Goal: Communication & Community: Answer question/provide support

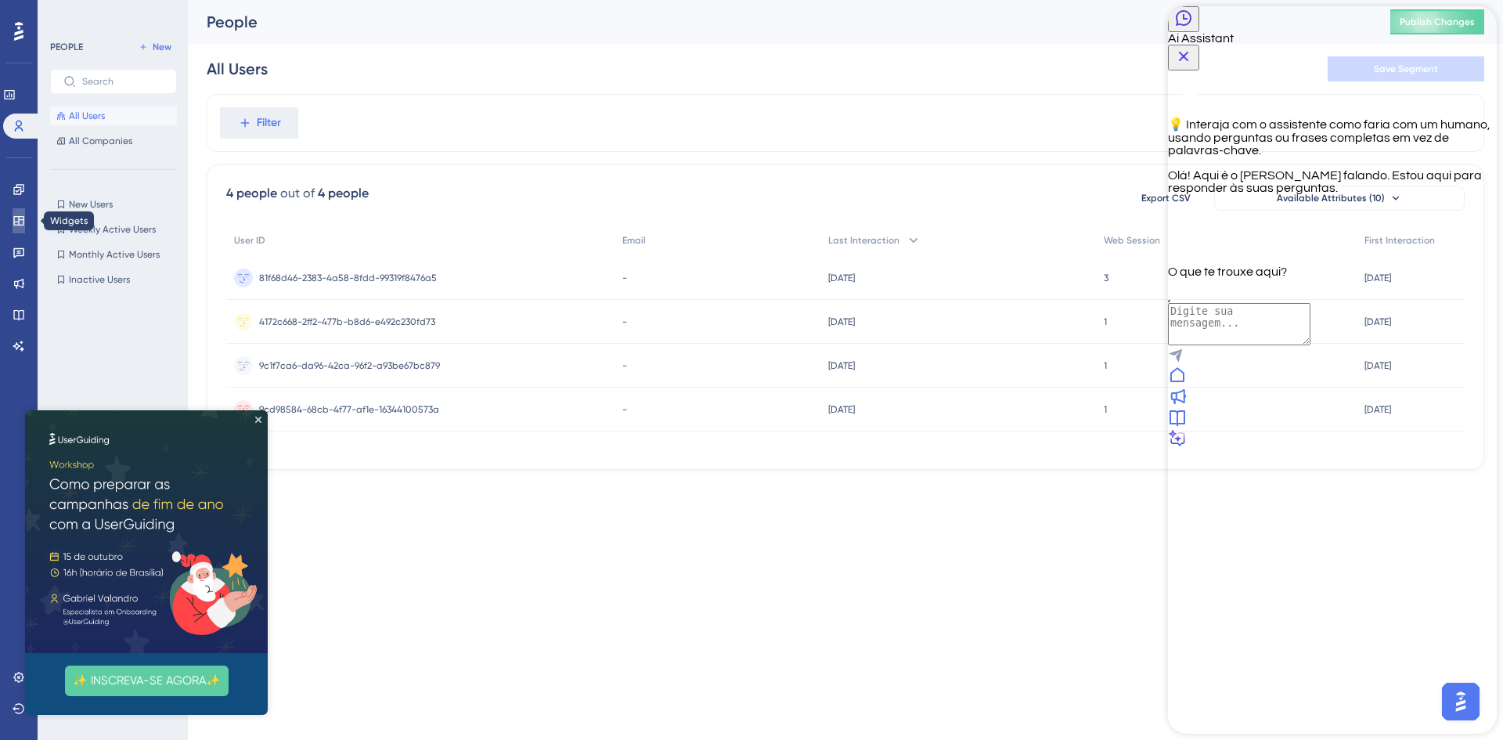
drag, startPoint x: 16, startPoint y: 219, endPoint x: 17, endPoint y: 204, distance: 14.9
click at [16, 219] on icon at bounding box center [19, 220] width 13 height 13
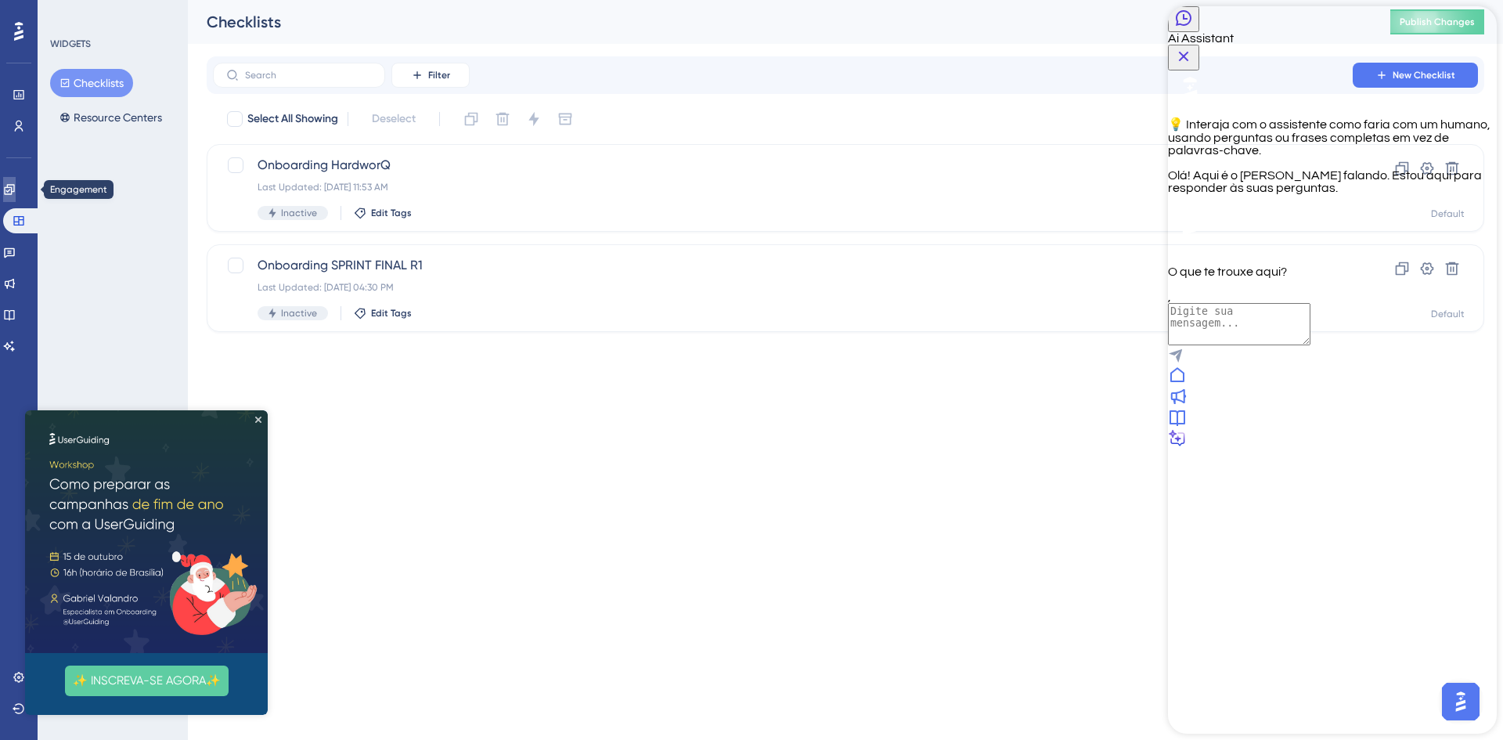
click at [14, 185] on icon at bounding box center [9, 189] width 10 height 10
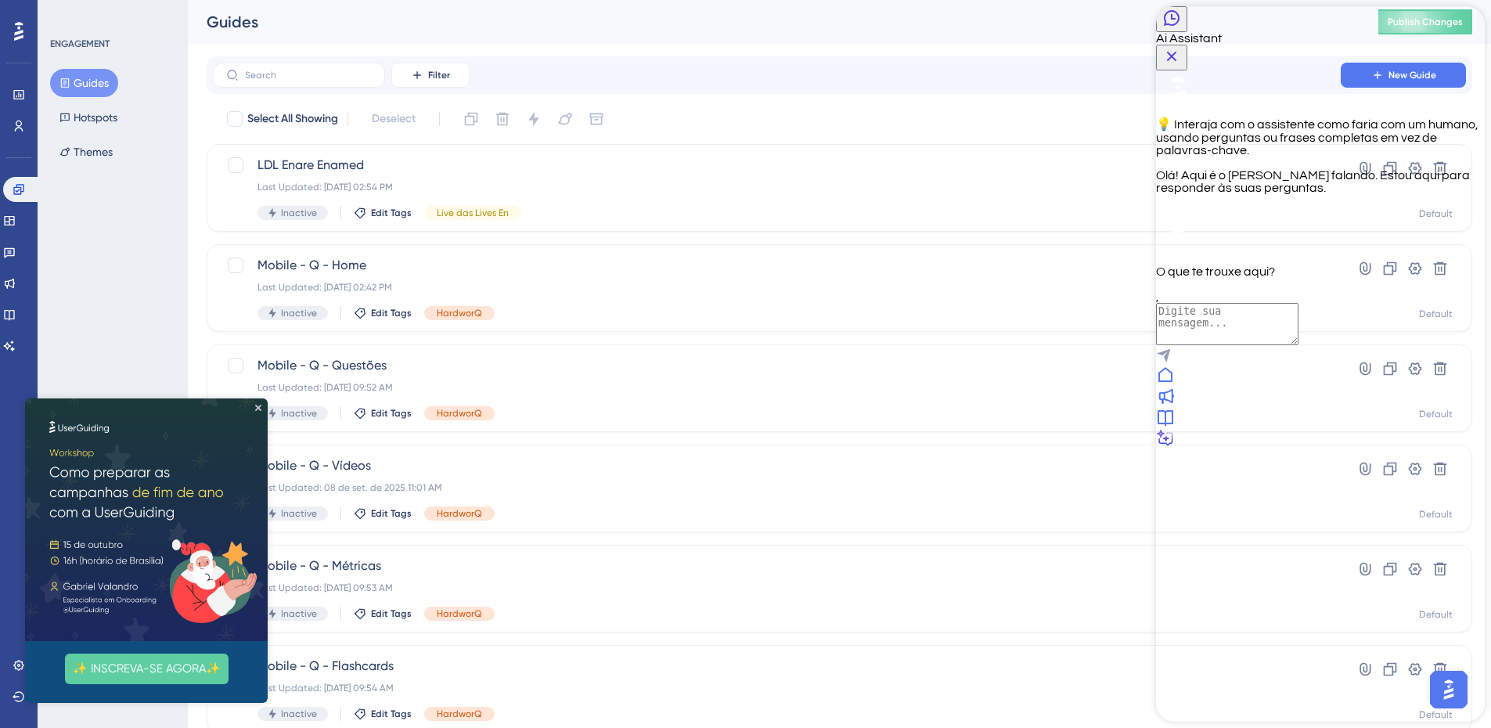
click at [257, 403] on img at bounding box center [146, 519] width 243 height 243
click at [337, 267] on span "Mobile - Q - Home" at bounding box center [776, 265] width 1039 height 19
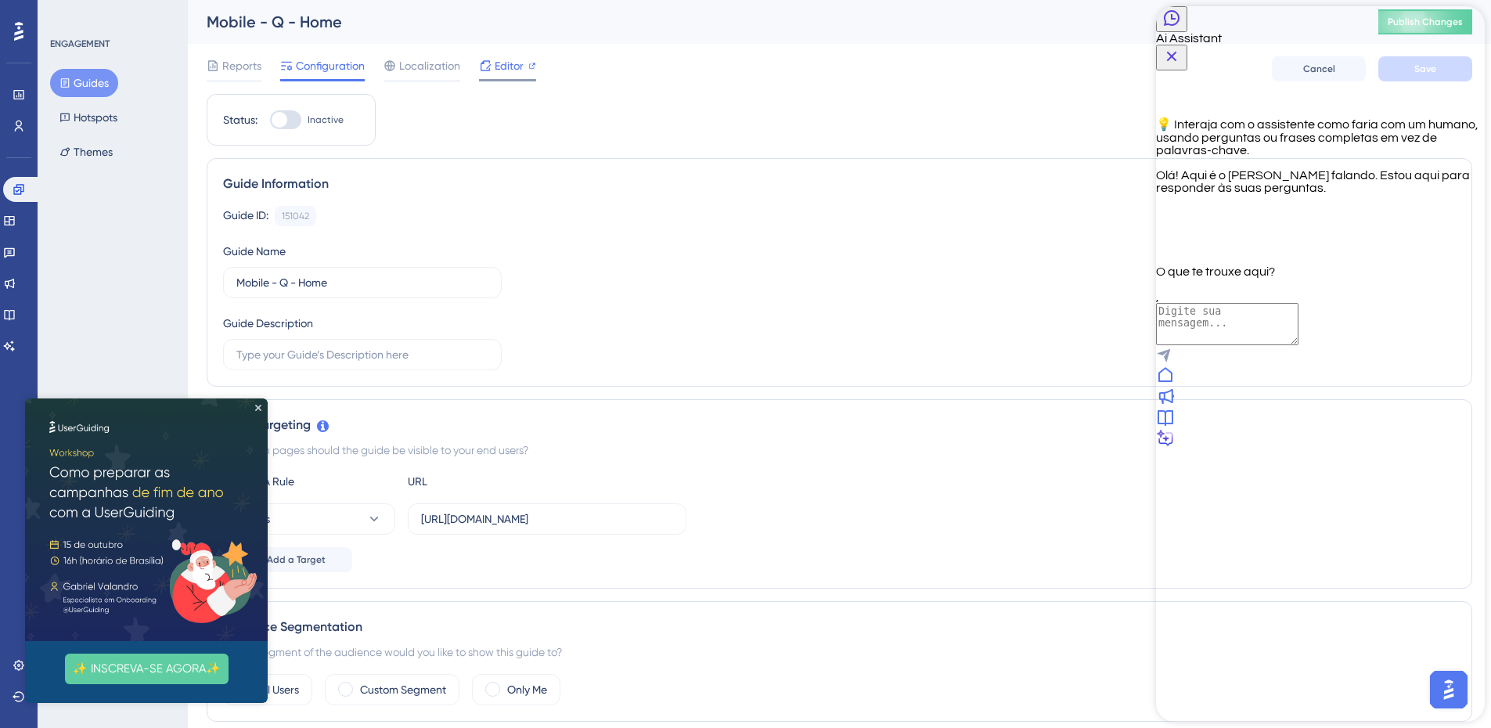
click at [506, 66] on span "Editor" at bounding box center [509, 65] width 29 height 19
click at [1281, 345] on textarea "AI Assistant Text Input" at bounding box center [1227, 324] width 142 height 42
type textarea "falar com alguém"
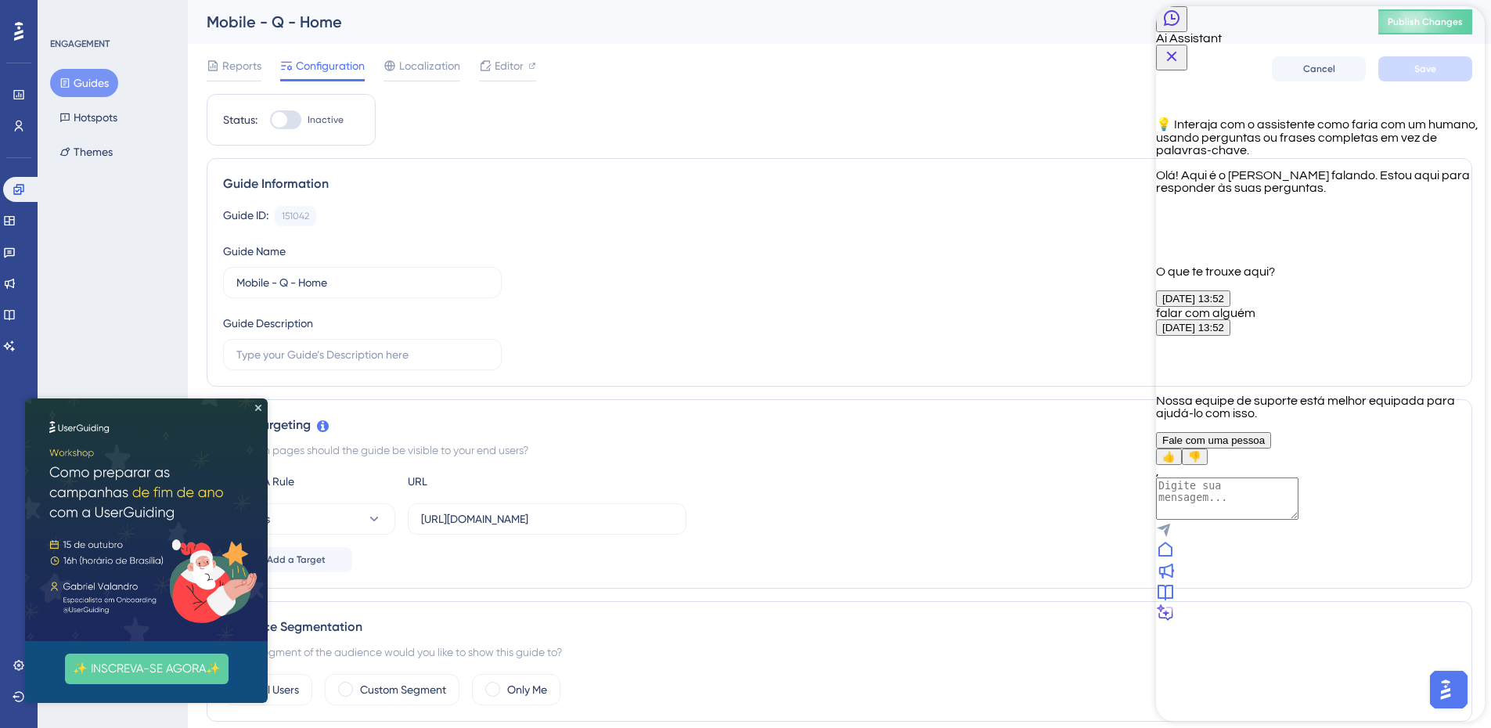
click at [1265, 446] on span "Fale com uma pessoa" at bounding box center [1213, 440] width 103 height 12
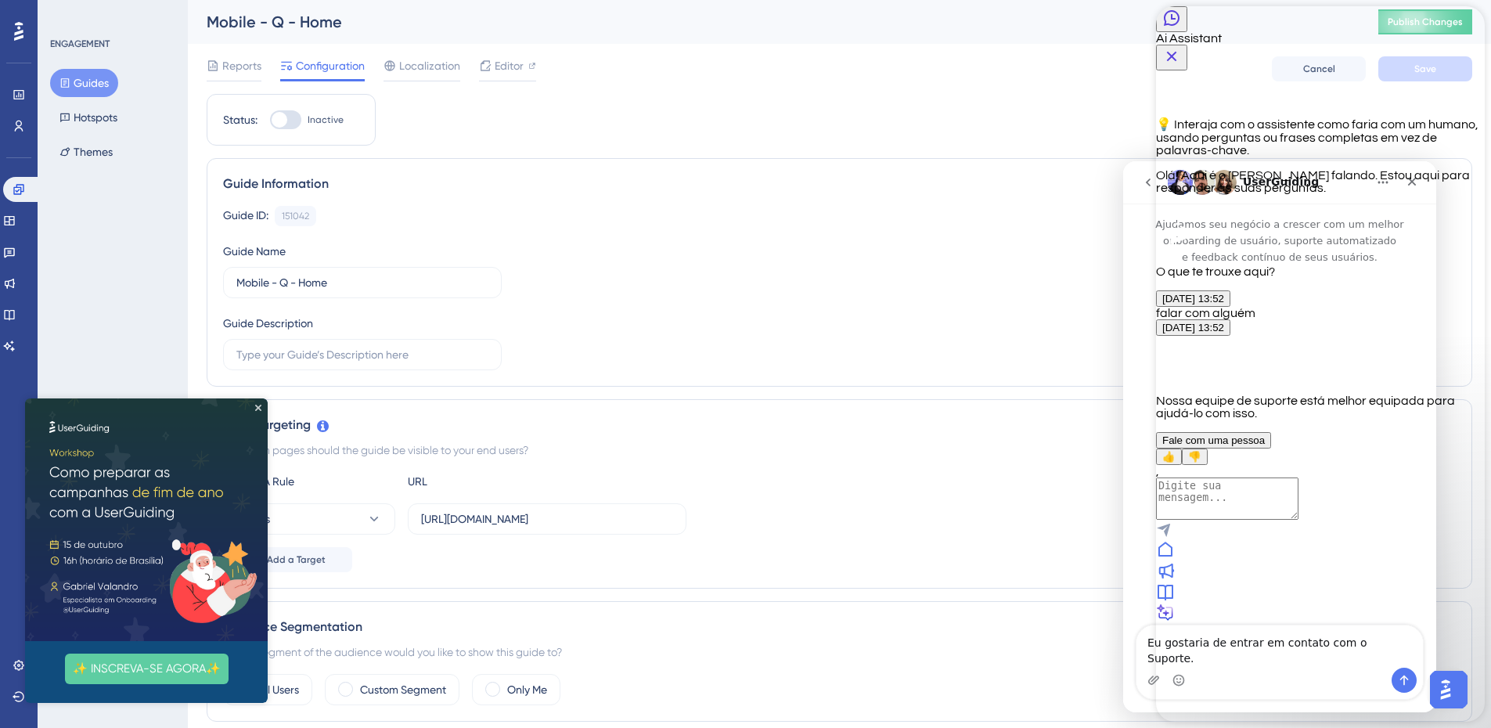
click at [1181, 47] on icon "Close Button" at bounding box center [1171, 56] width 19 height 19
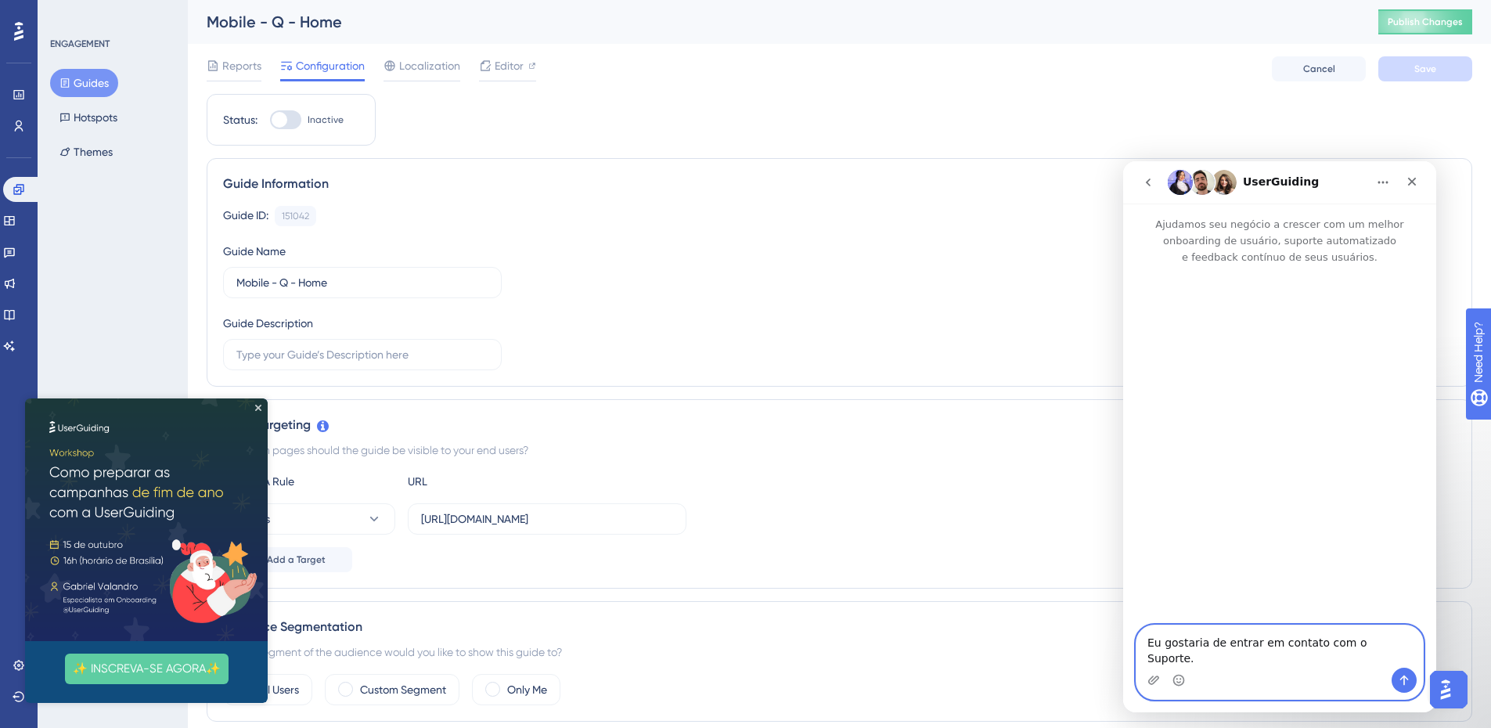
click at [1298, 662] on textarea "Eu gostaria de entrar em contato com o Suporte." at bounding box center [1279, 646] width 286 height 42
click at [1404, 678] on icon "Enviar mensagem…" at bounding box center [1404, 680] width 9 height 10
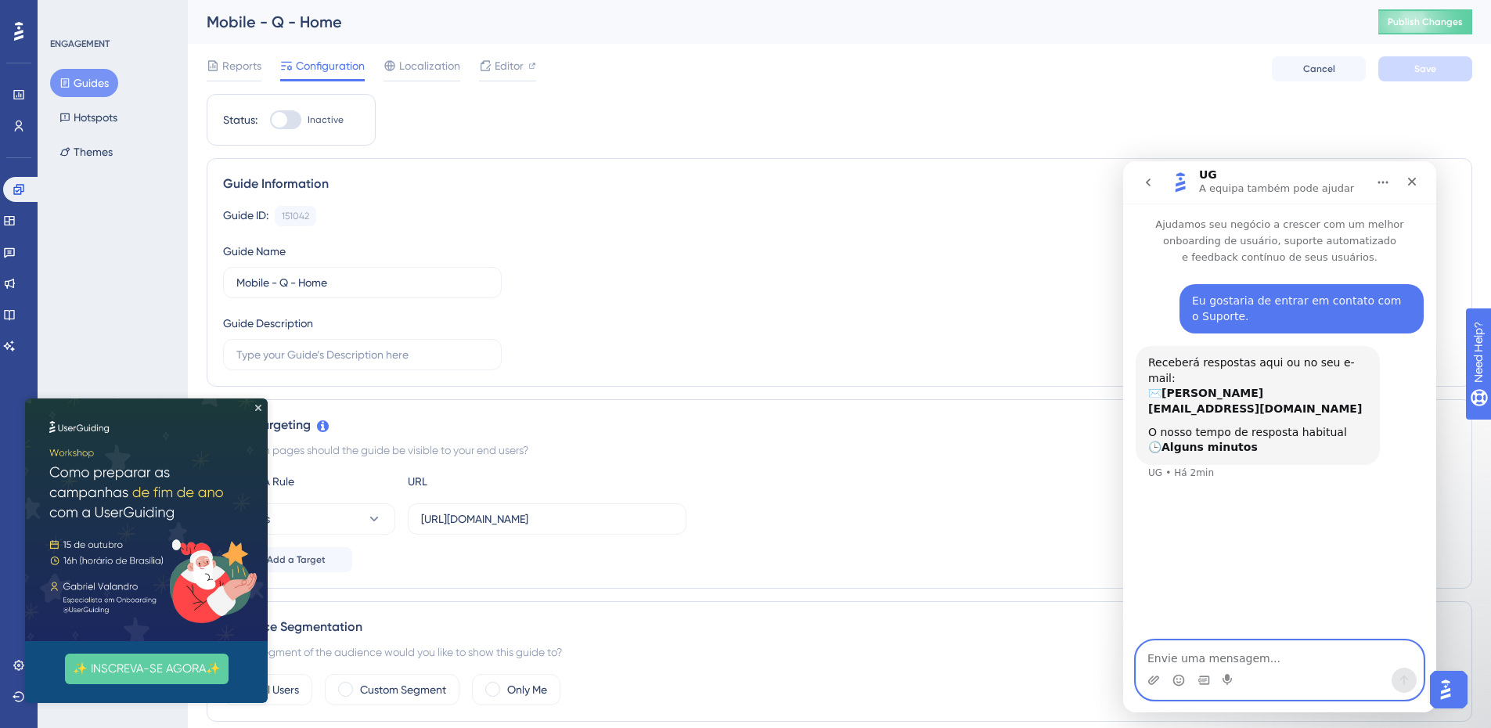
click at [1285, 652] on textarea "Envie uma mensagem..." at bounding box center [1279, 654] width 286 height 27
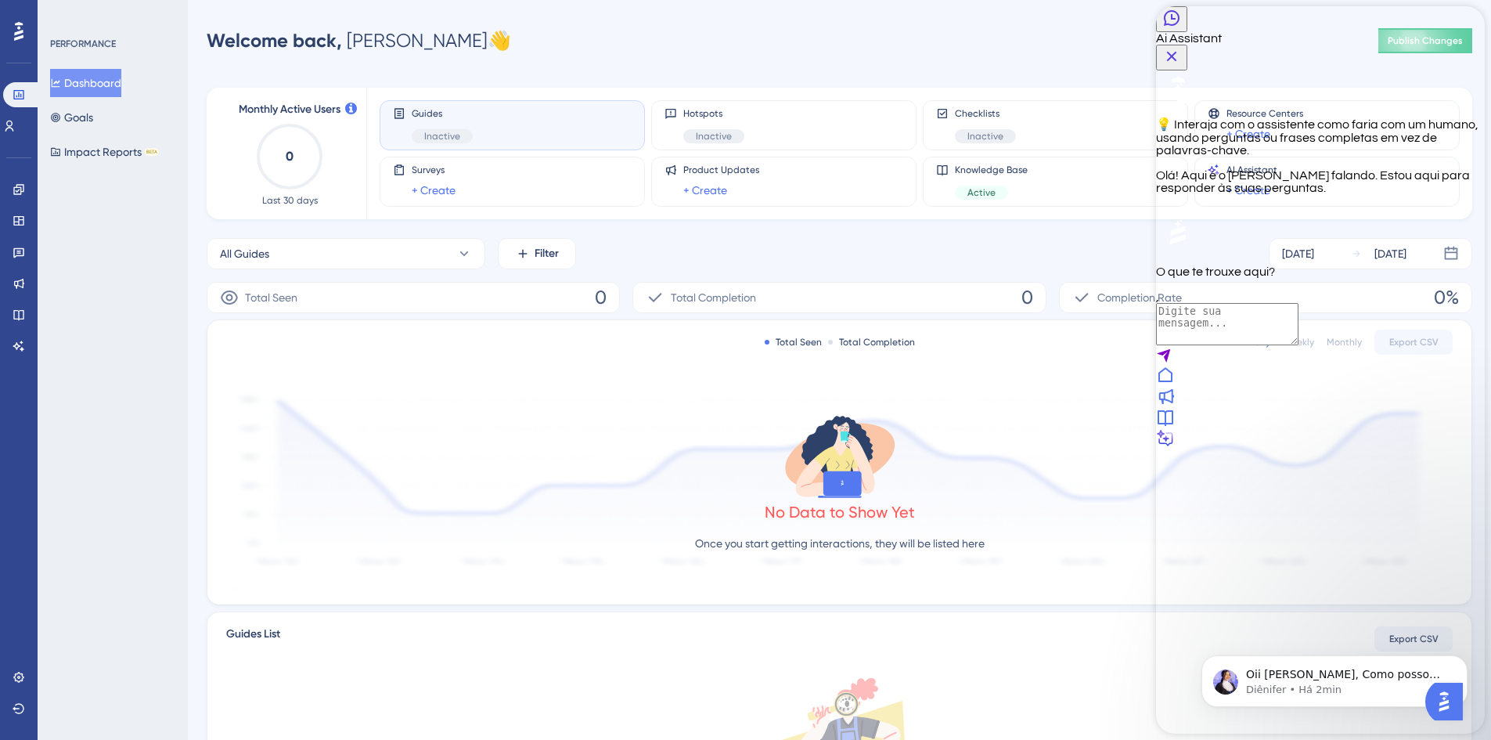
click at [1282, 345] on textarea "AI Assistant Text Input" at bounding box center [1227, 324] width 142 height 42
click at [1181, 47] on icon "Close Button" at bounding box center [1171, 56] width 19 height 19
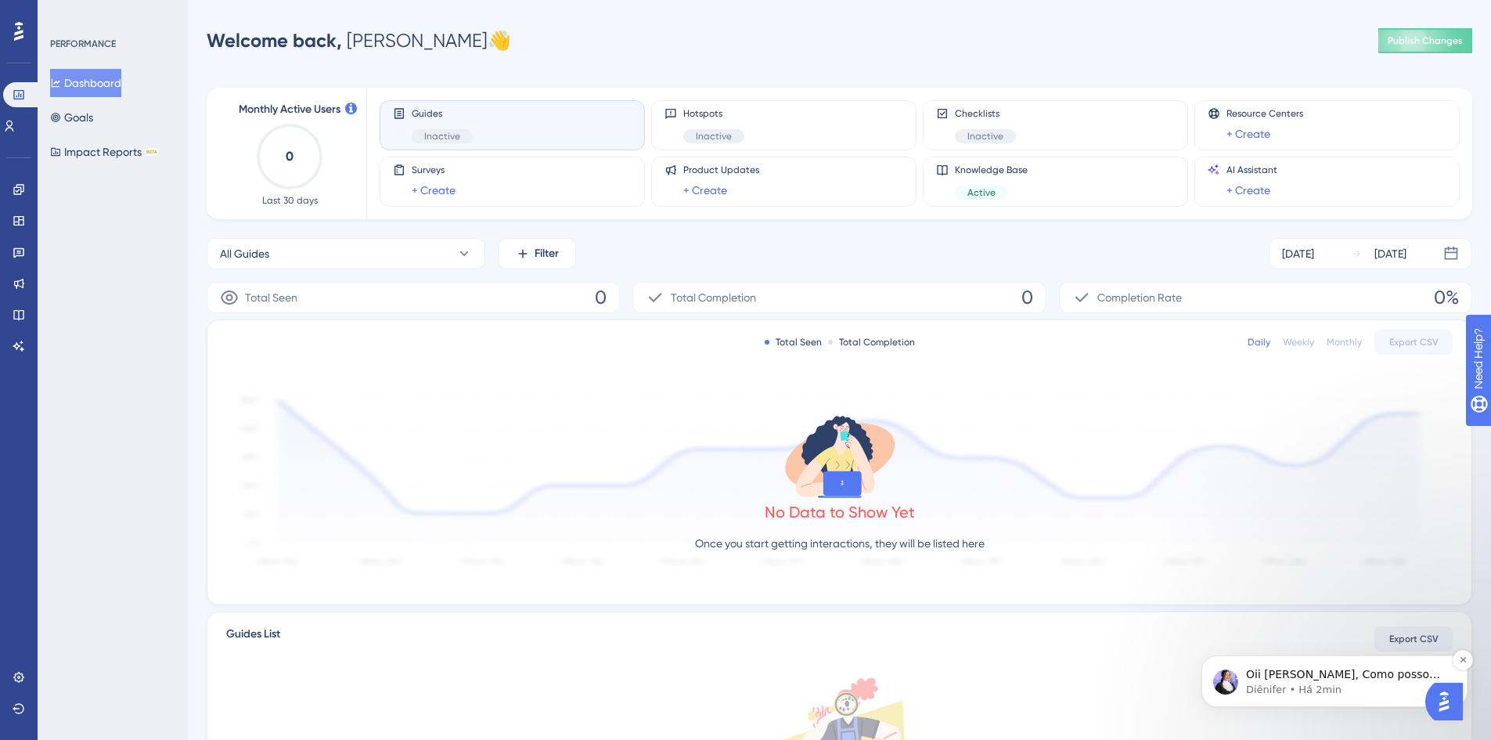
click at [1319, 689] on p "Diênifer • Há 2min" at bounding box center [1347, 689] width 202 height 14
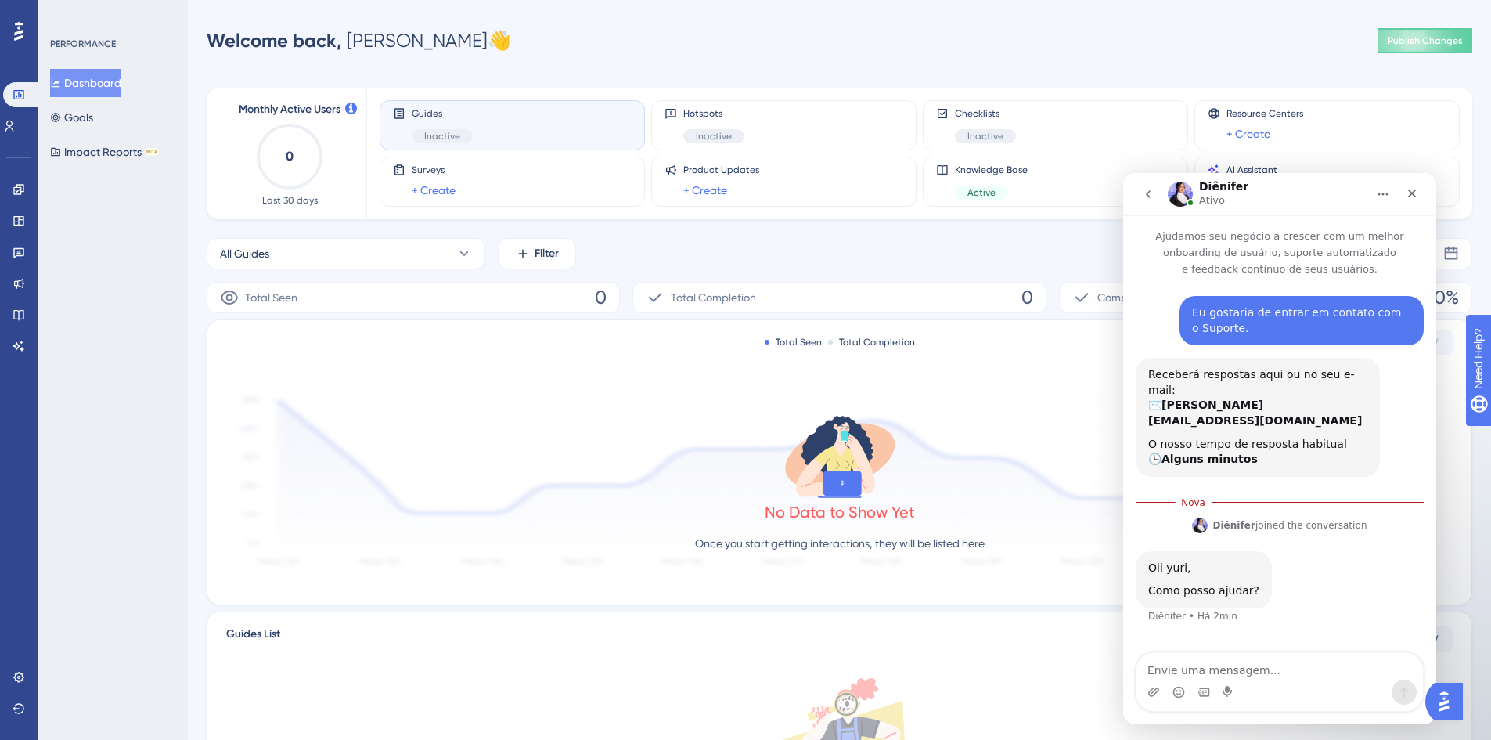
scroll to position [2, 0]
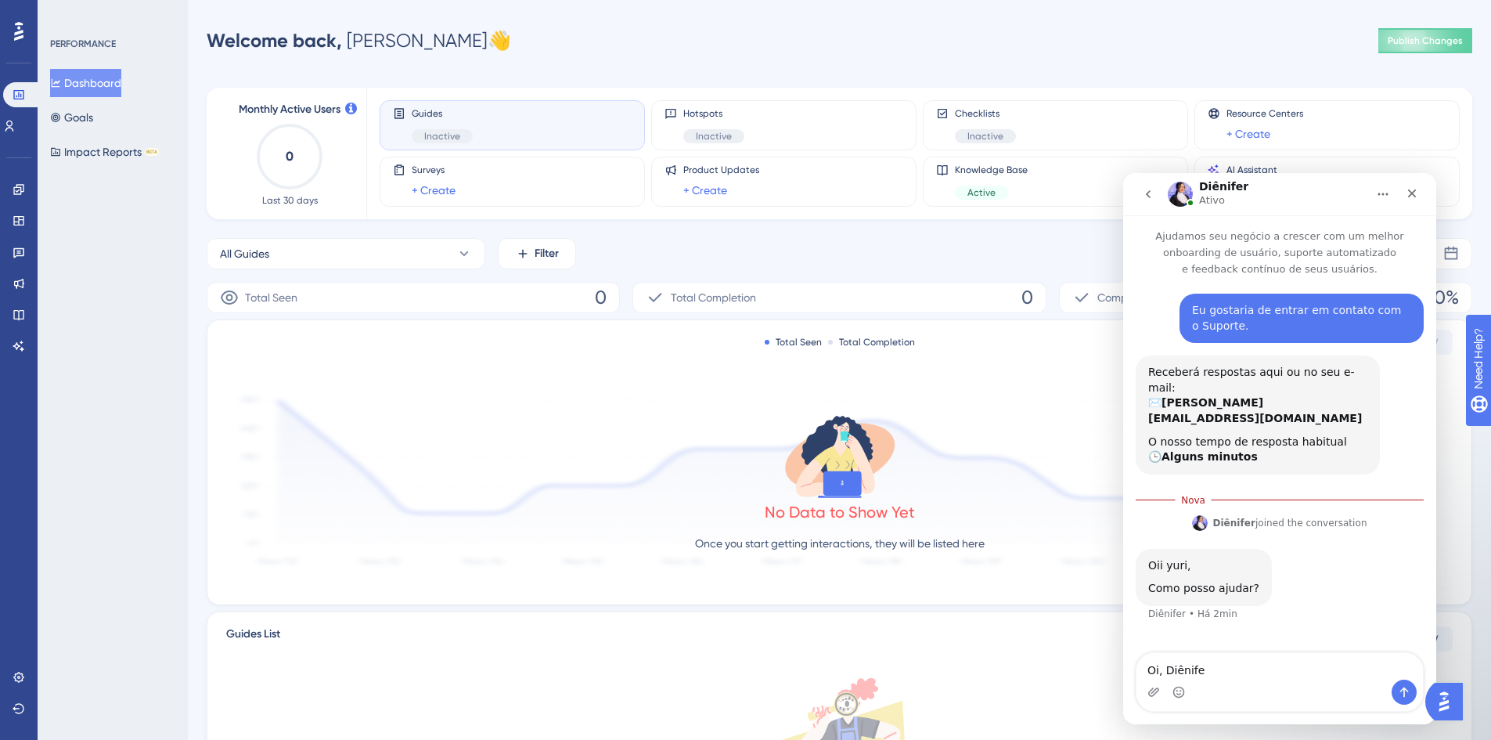
type textarea "Oi, Diênifer"
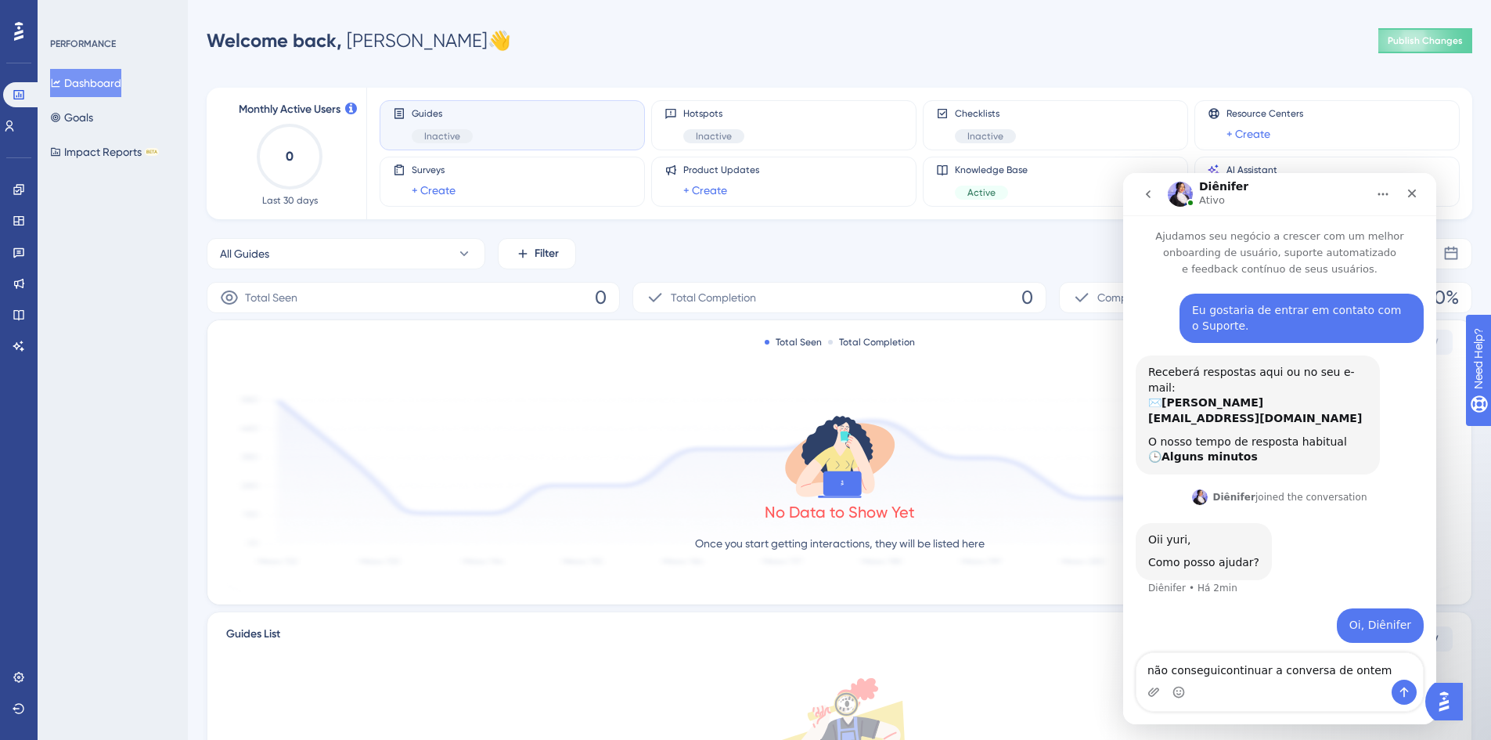
type textarea "não consegui continuar a conversa de ontem"
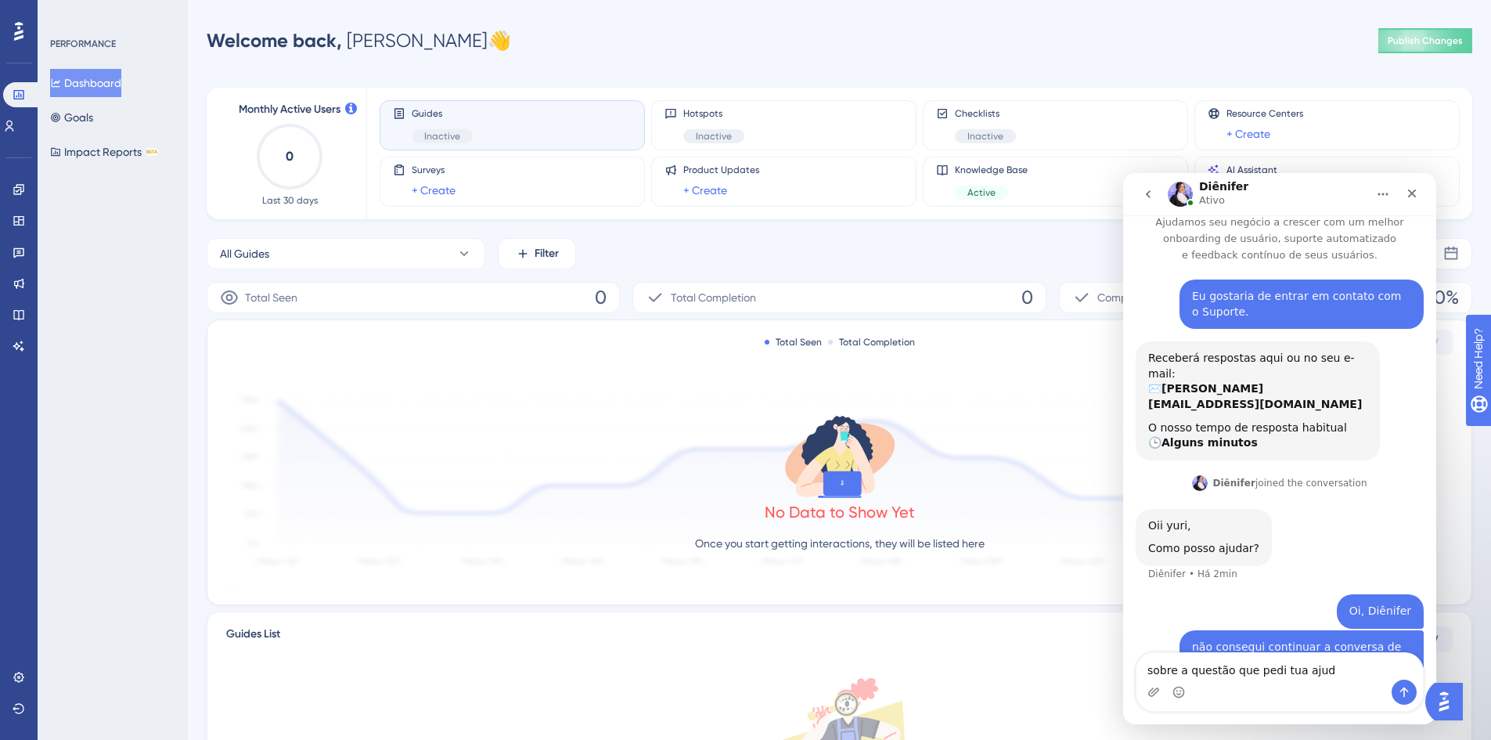
type textarea "sobre a questão que pedi tua ajuda"
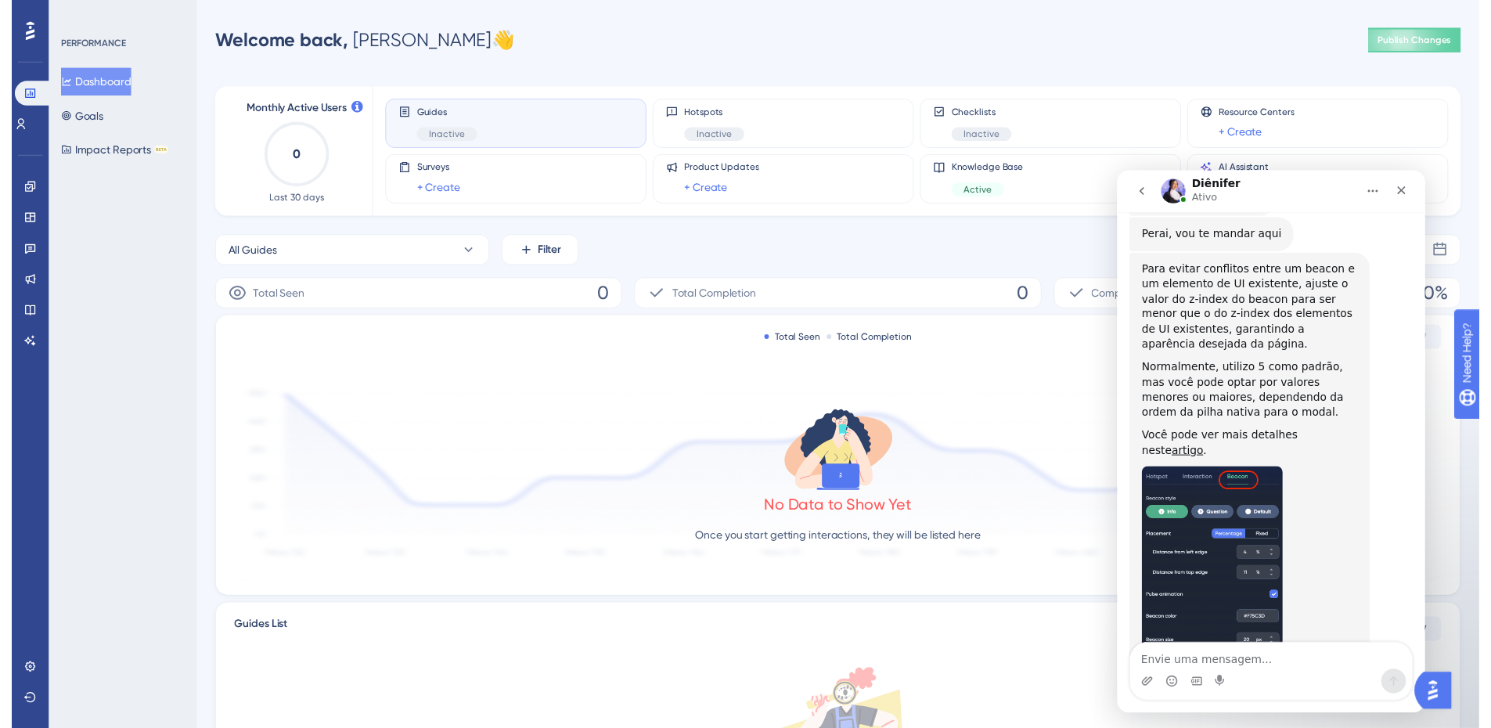
scroll to position [539, 0]
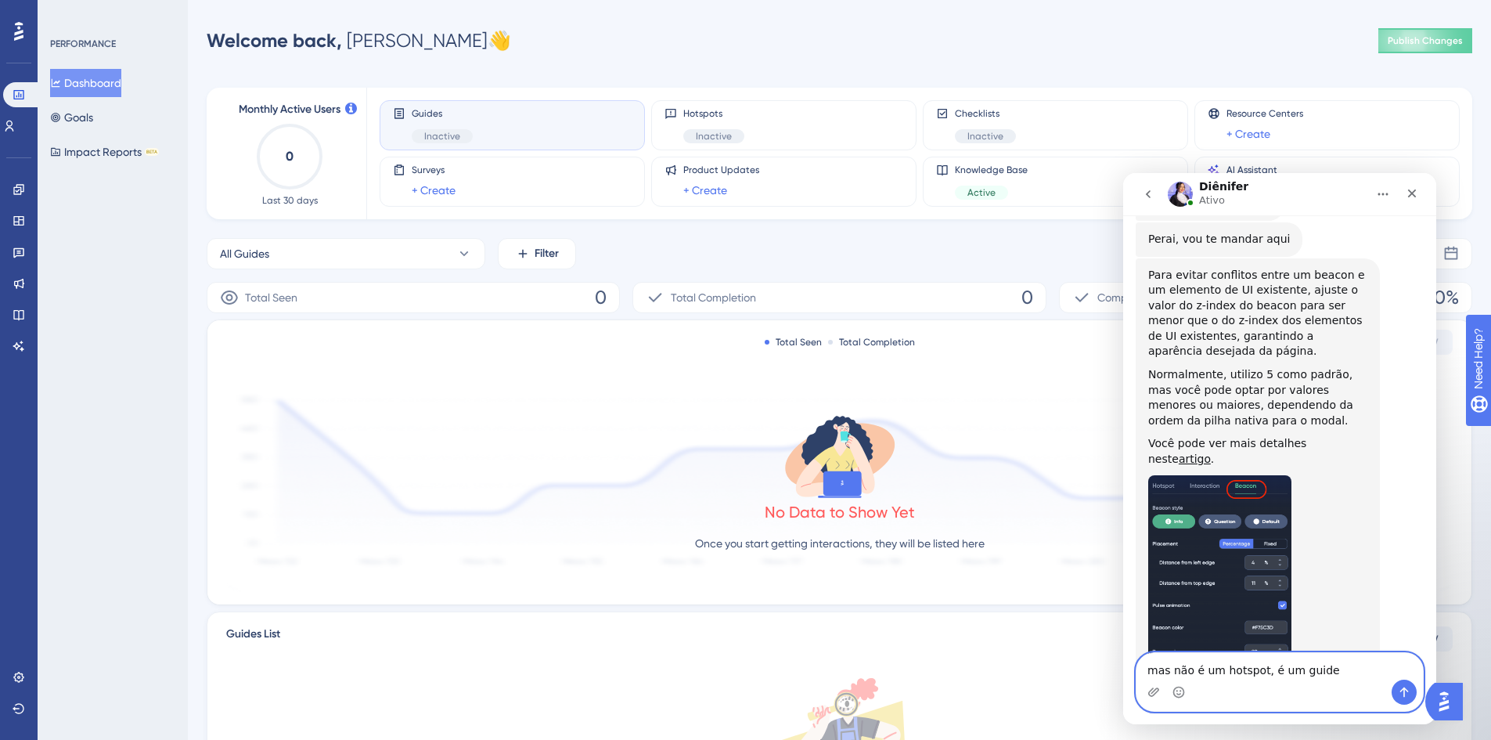
click at [1341, 670] on textarea "mas não é um hotspot, é um guide" at bounding box center [1279, 666] width 286 height 27
click at [21, 196] on link at bounding box center [19, 189] width 13 height 25
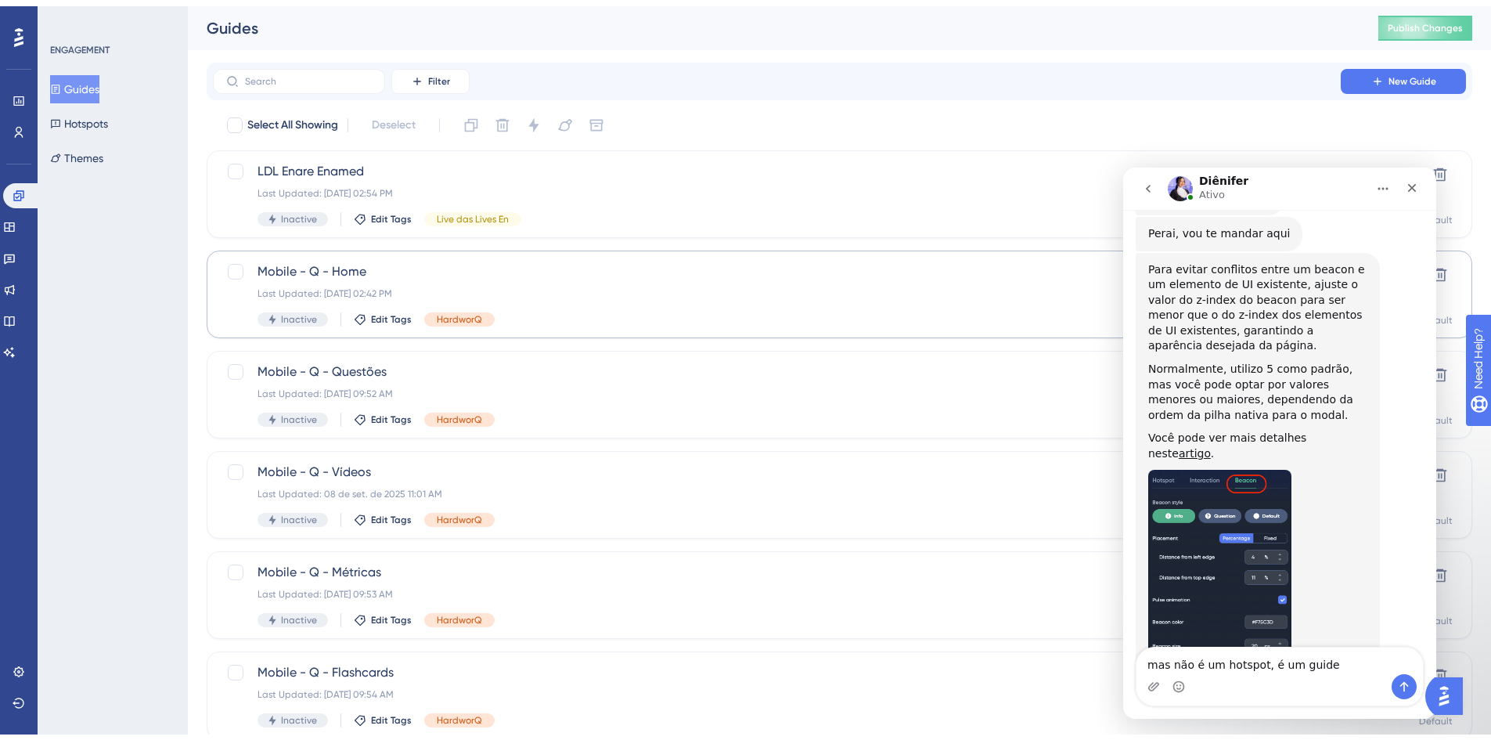
scroll to position [157, 0]
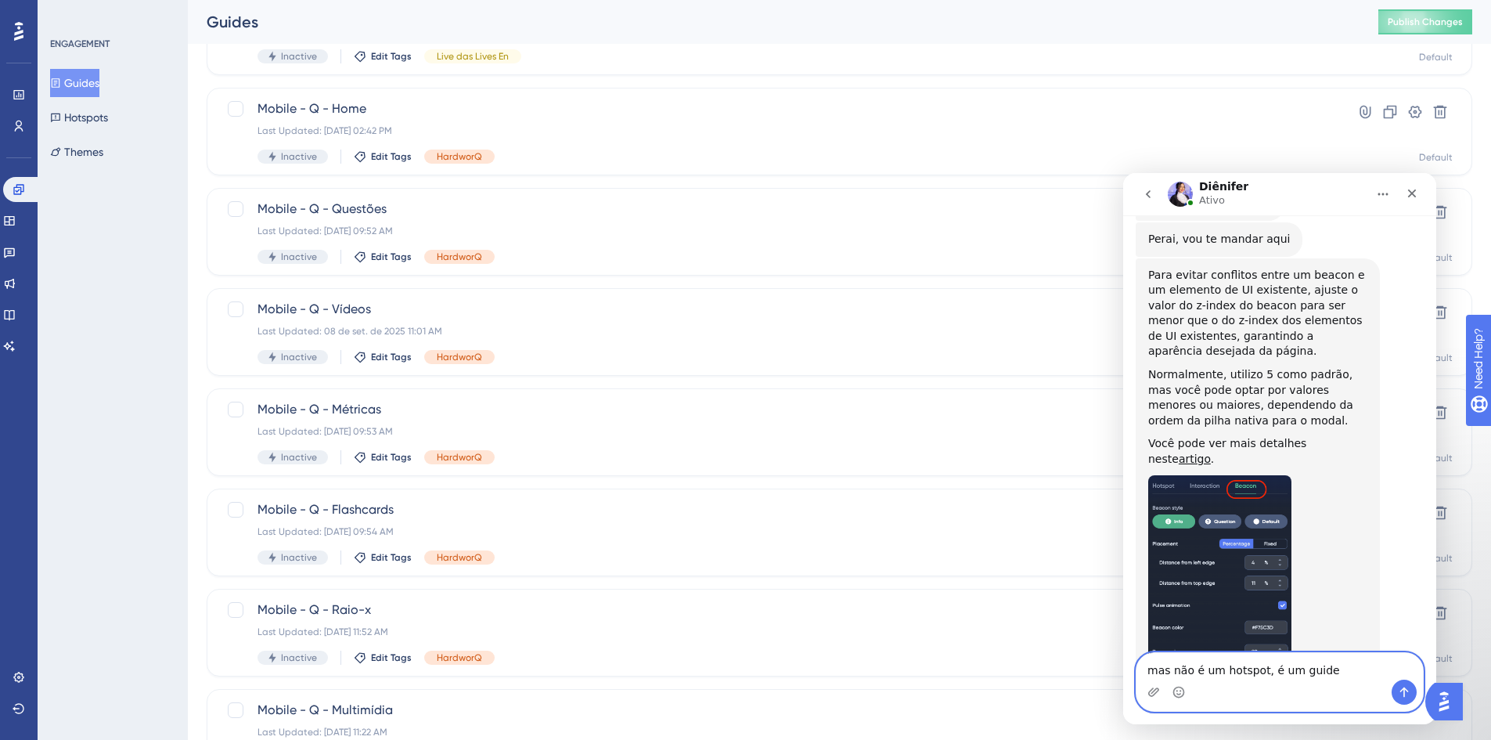
click at [1335, 661] on textarea "mas não é um hotspot, é um guide" at bounding box center [1279, 666] width 286 height 27
type textarea "mas não é um hotspot, é um guide"
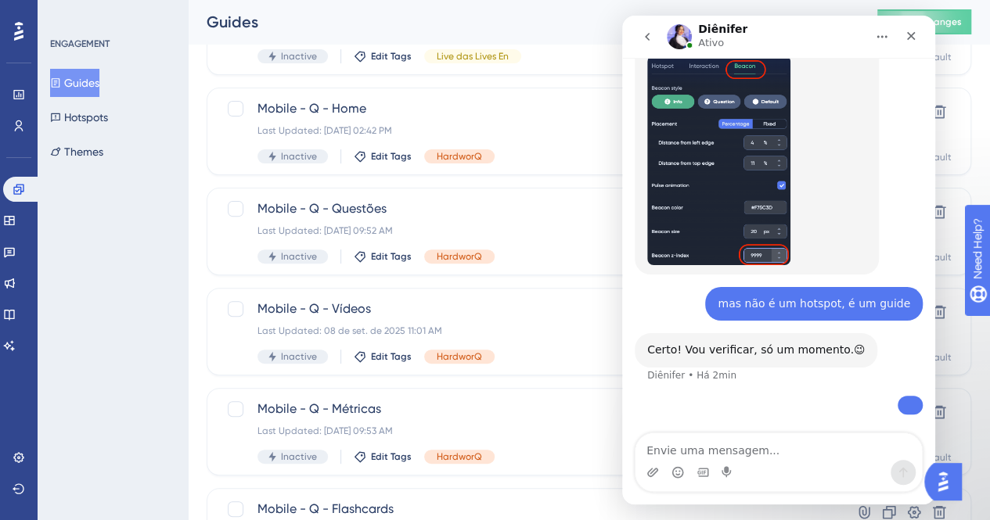
scroll to position [842, 0]
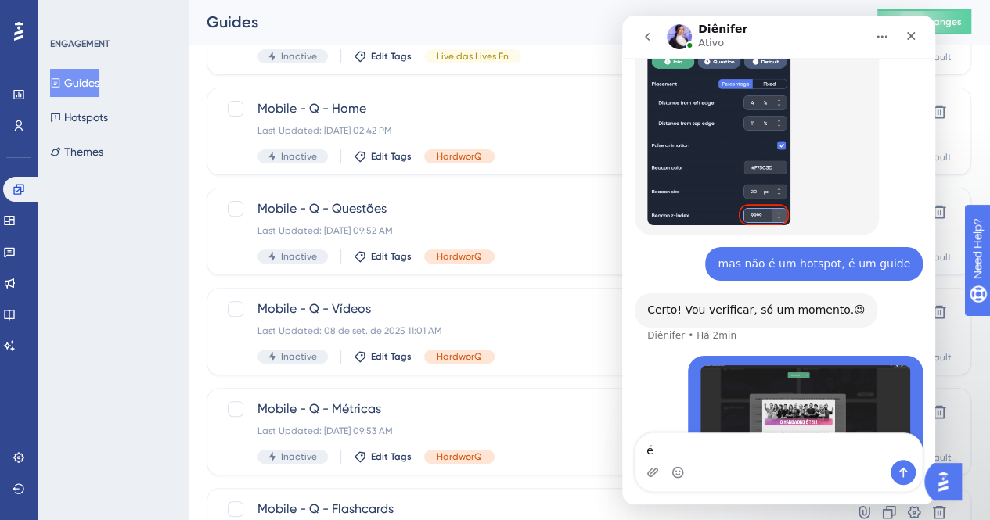
type textarea "é"
type textarea "é um guide de boas vindas"
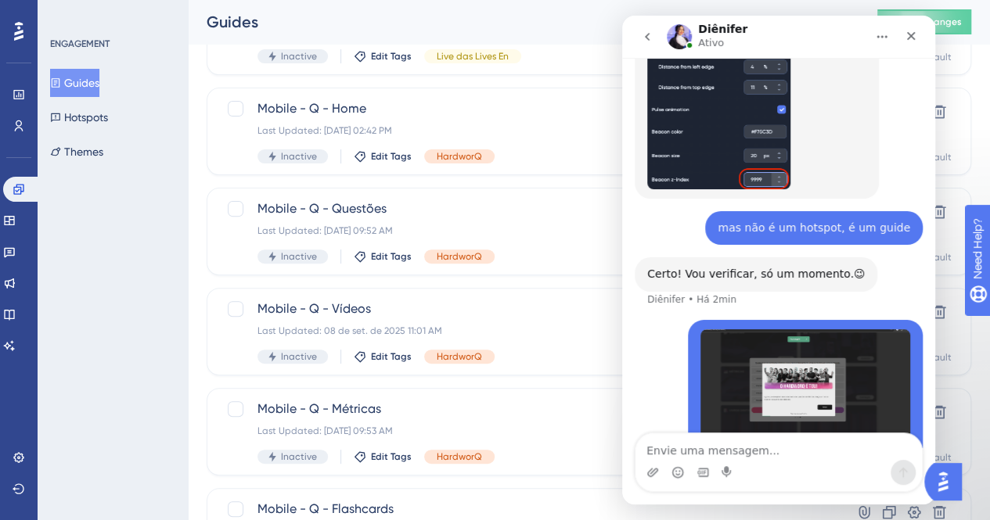
scroll to position [878, 0]
click at [769, 455] on textarea "Envie uma mensagem..." at bounding box center [778, 447] width 286 height 27
type textarea "mas aí subimos um banner, que está atrás do UG"
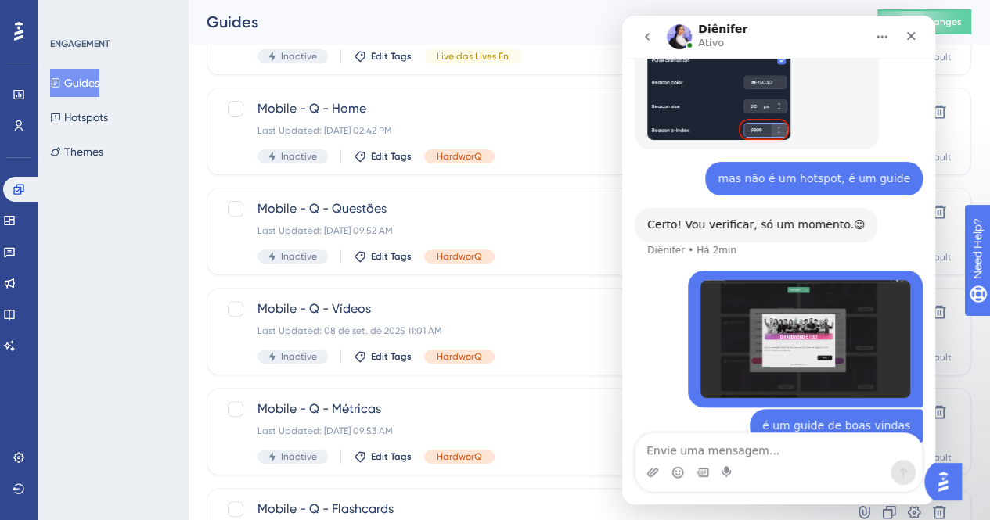
scroll to position [929, 0]
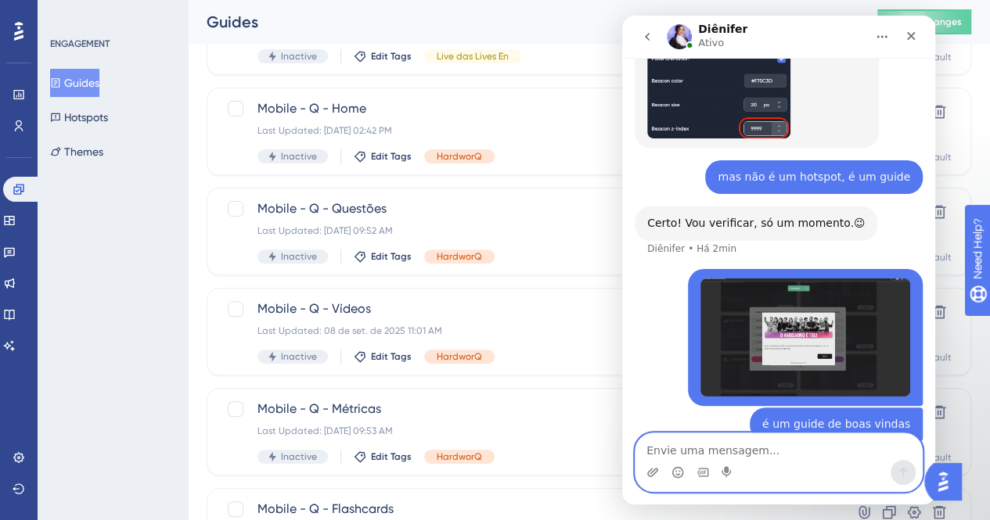
click at [799, 448] on textarea "Envie uma mensagem..." at bounding box center [778, 447] width 286 height 27
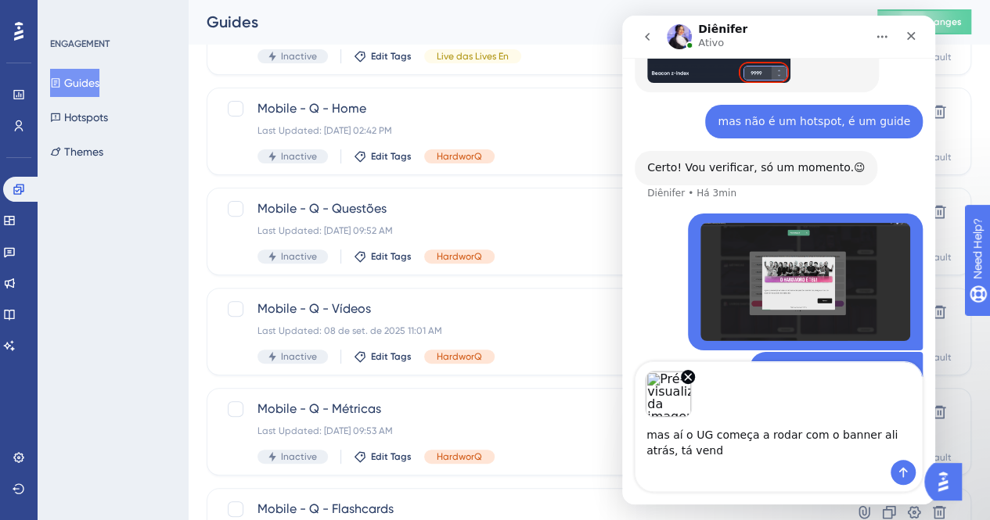
scroll to position [1000, 0]
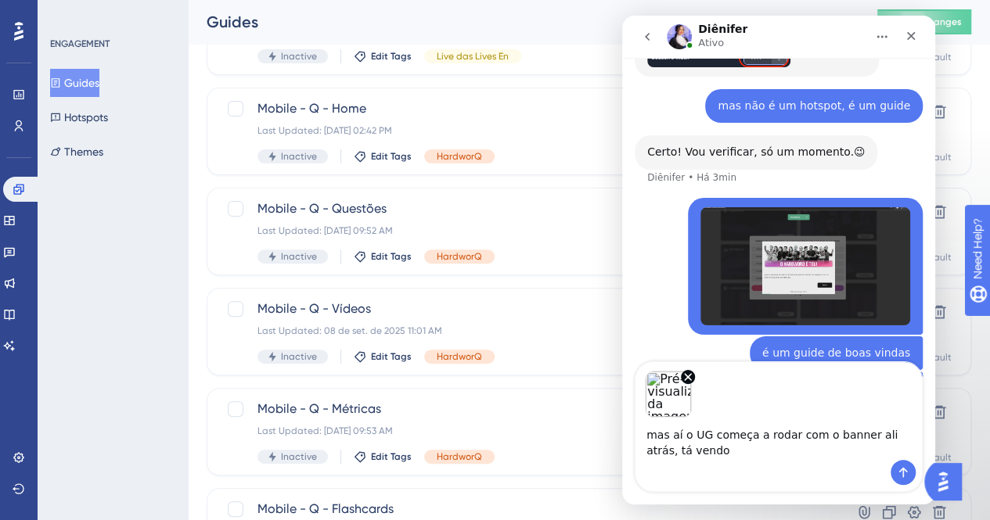
type textarea "mas aí o UG começa a rodar com o banner ali atrás, tá vendo?"
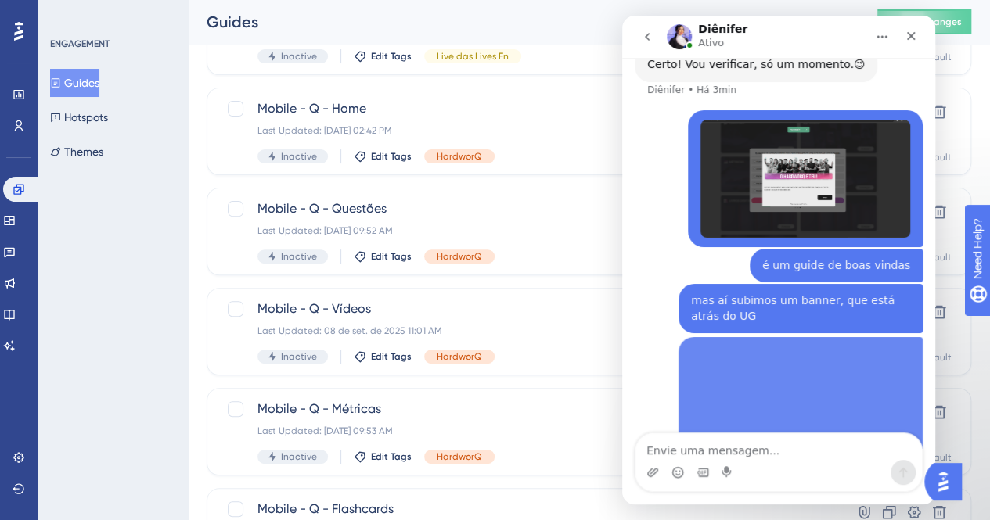
scroll to position [1102, 0]
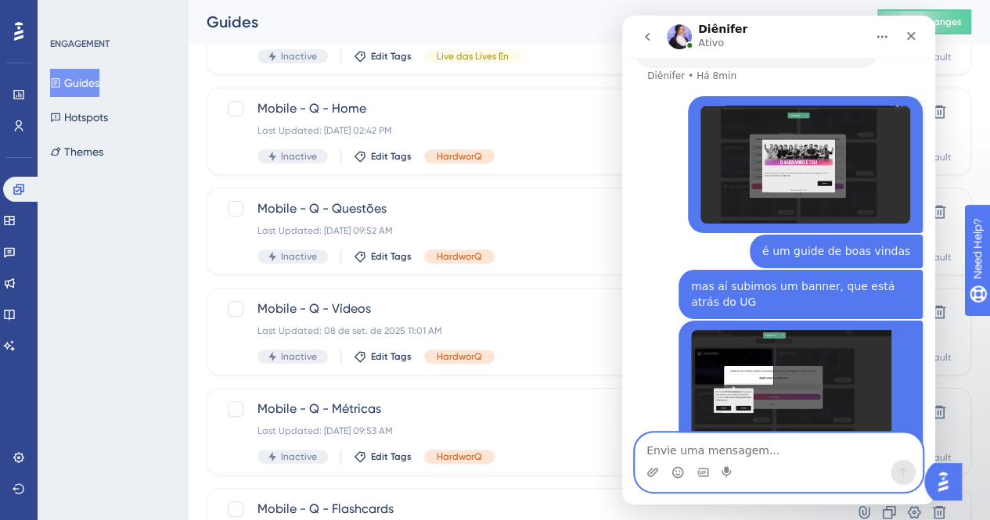
click at [817, 455] on textarea "Envie uma mensagem..." at bounding box center [778, 447] width 286 height 27
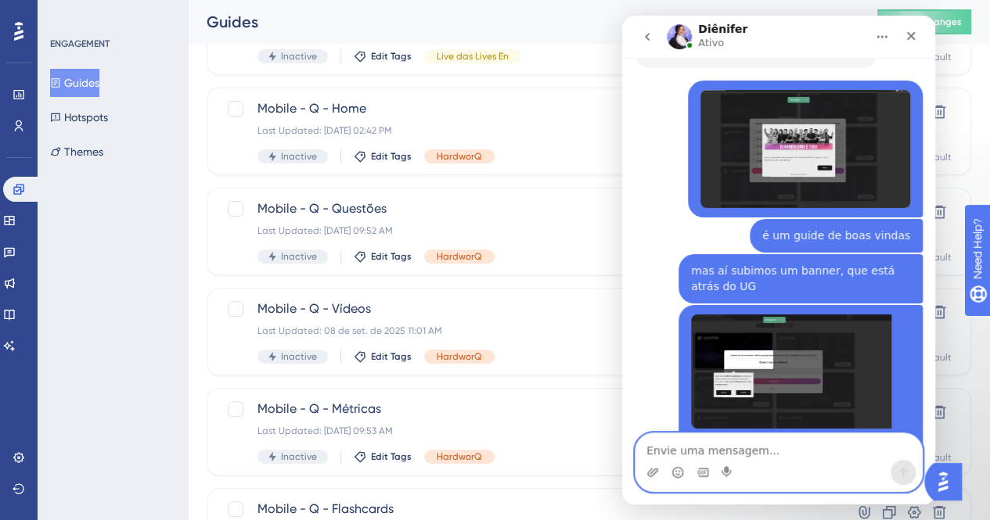
scroll to position [1179, 0]
